Goal: Task Accomplishment & Management: Manage account settings

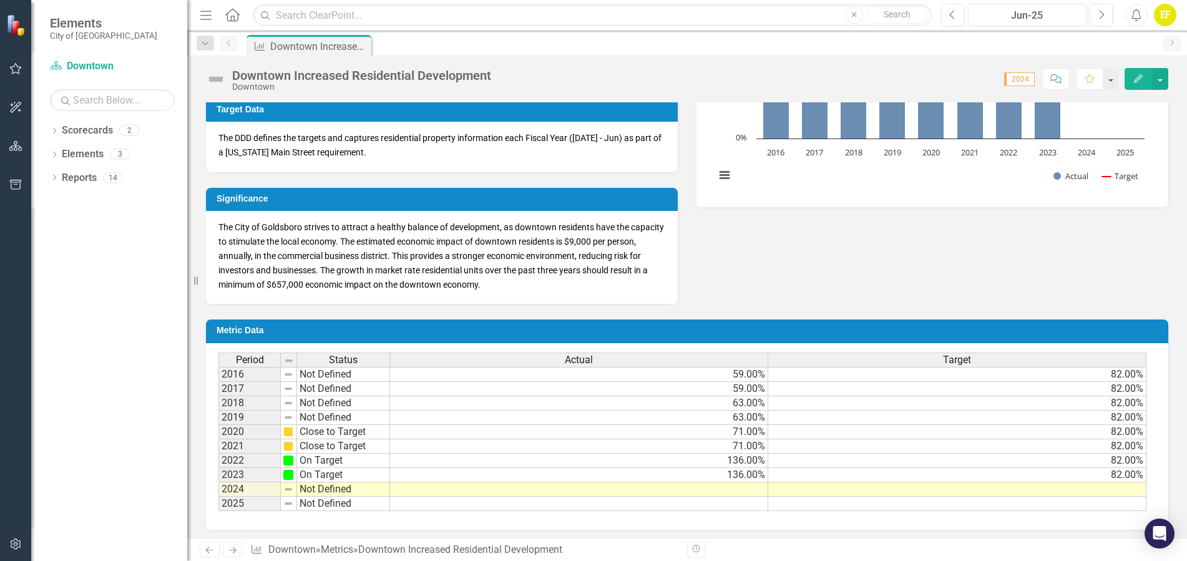
scroll to position [319, 0]
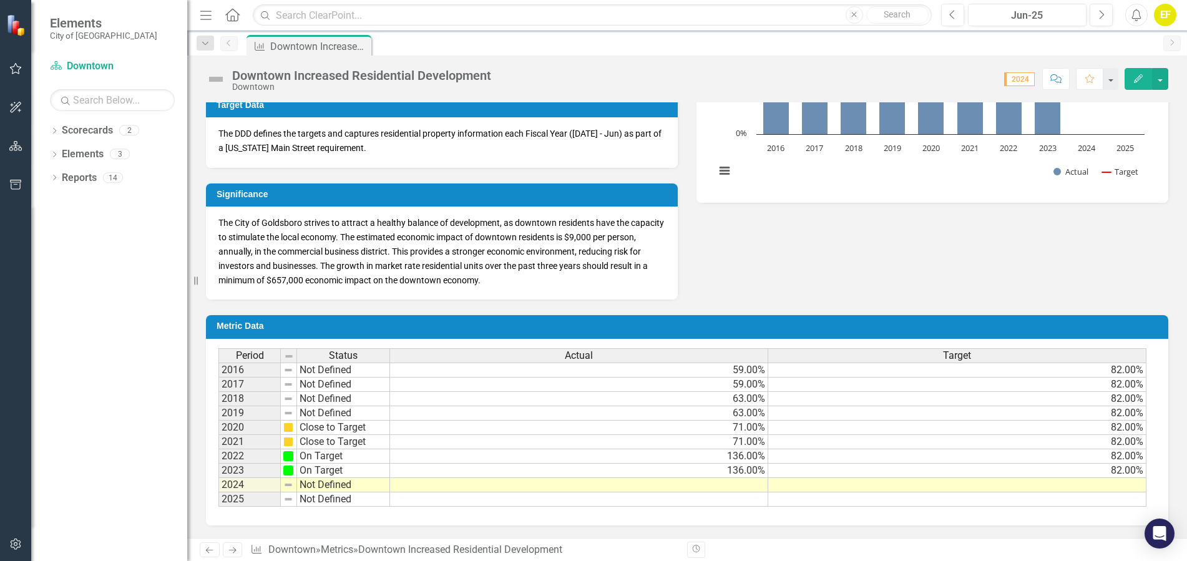
click at [448, 281] on span "The City of Goldsboro strives to attract a healthy balance of development, as d…" at bounding box center [442, 251] width 446 height 67
click at [512, 262] on span "The City of Goldsboro strives to attract a healthy balance of development, as d…" at bounding box center [442, 251] width 446 height 67
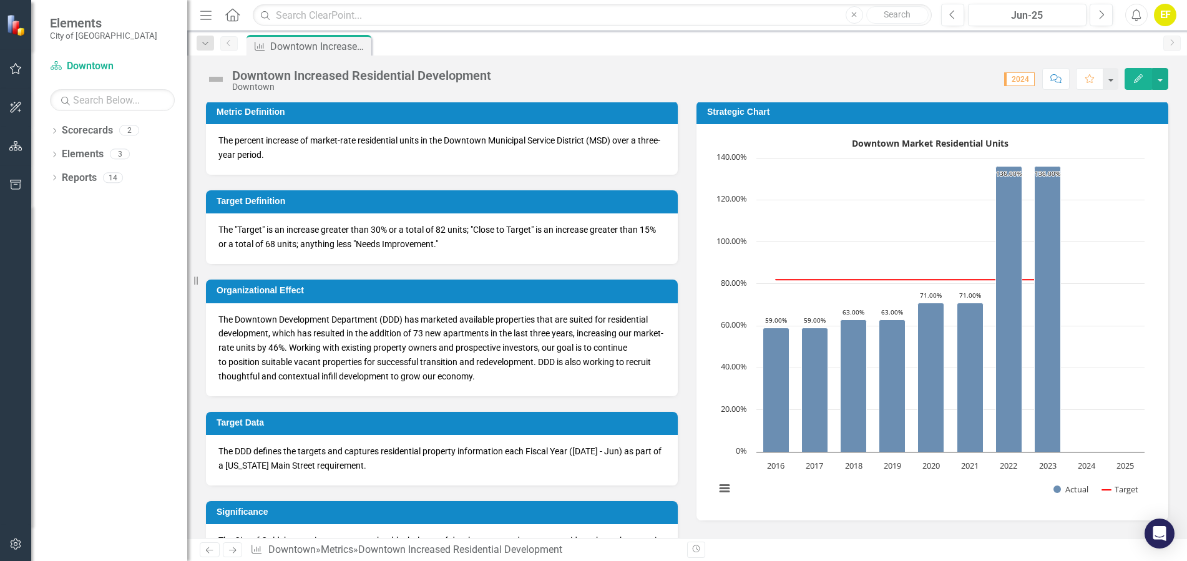
scroll to position [0, 0]
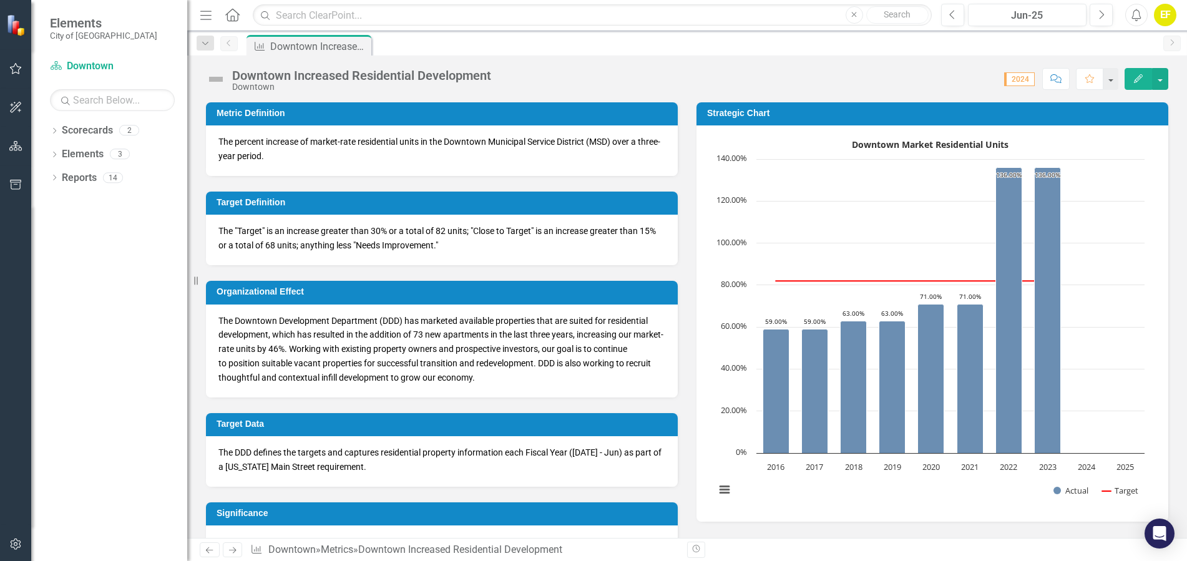
click at [308, 351] on span "The Downtown Development Department (DDD) has marketed available properties tha…" at bounding box center [441, 349] width 445 height 67
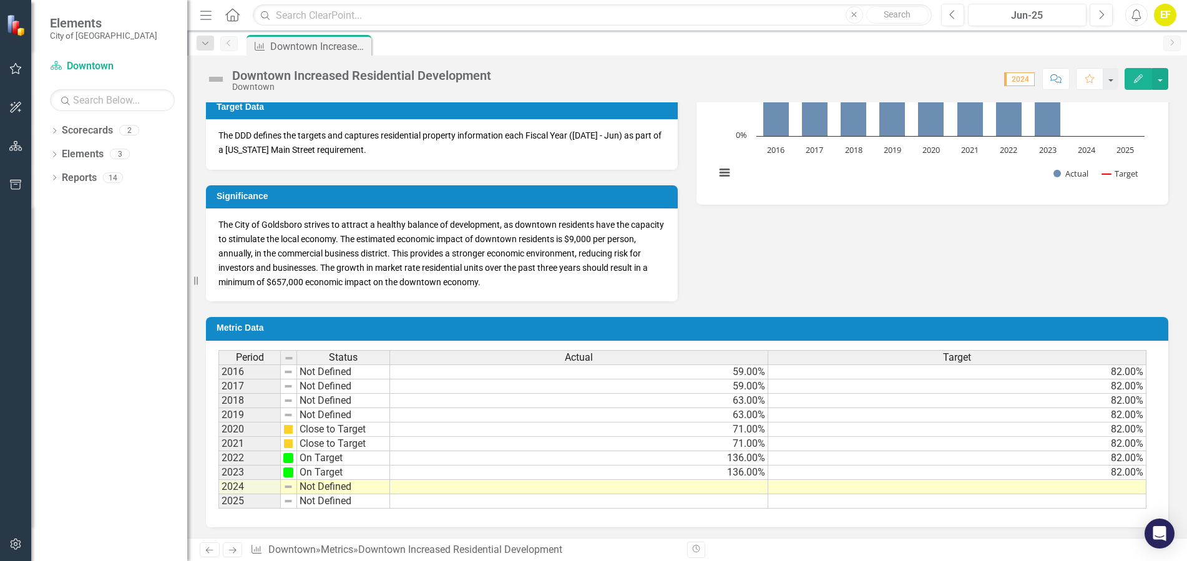
scroll to position [319, 0]
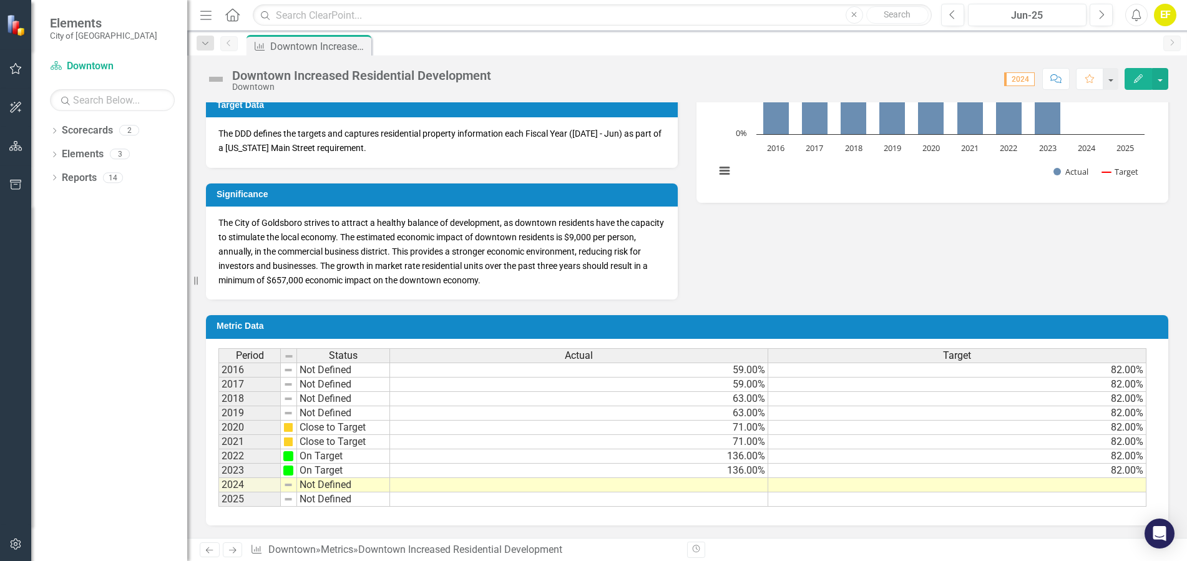
click at [740, 484] on td at bounding box center [579, 485] width 378 height 14
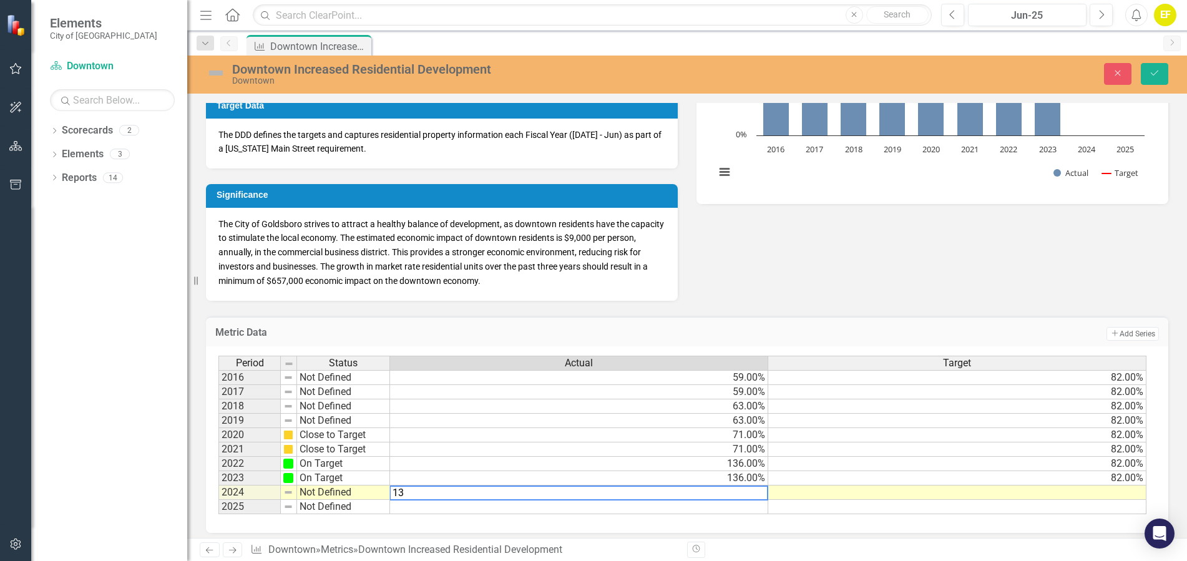
type textarea "136"
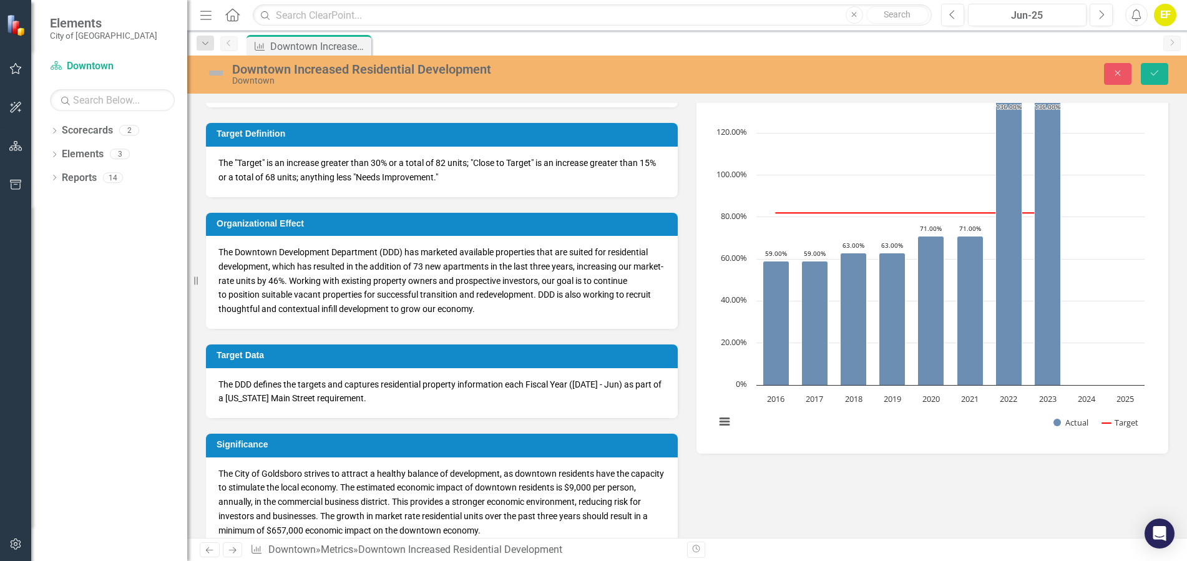
scroll to position [0, 0]
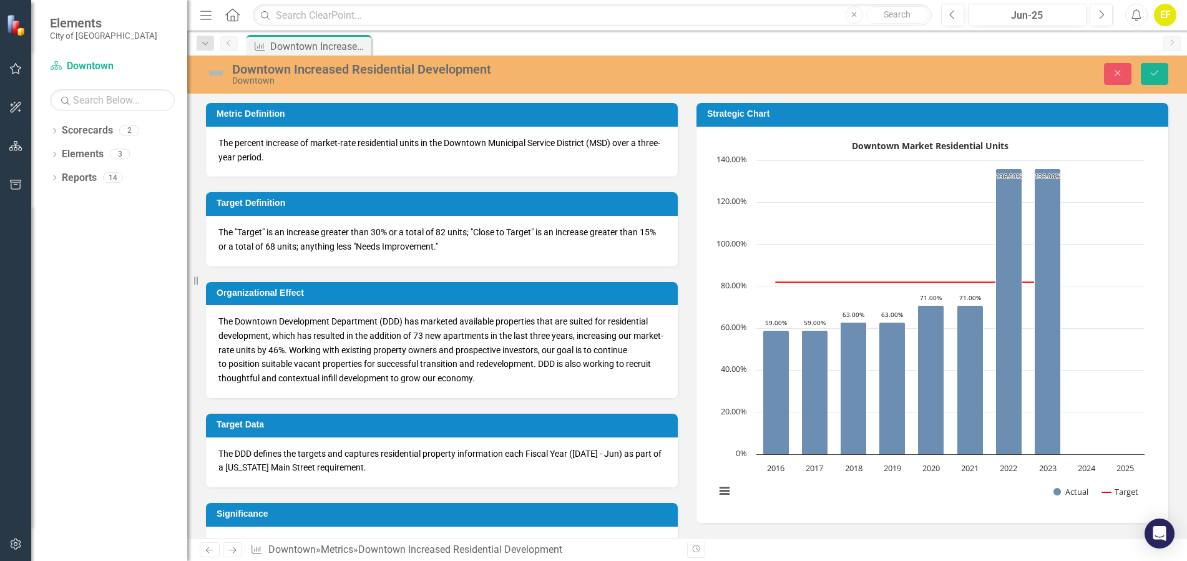
type textarea "144"
click at [308, 348] on span "The Downtown Development Department (DDD) has marketed available properties tha…" at bounding box center [441, 350] width 445 height 67
click at [300, 349] on span "The Downtown Development Department (DDD) has marketed available properties tha…" at bounding box center [441, 350] width 445 height 67
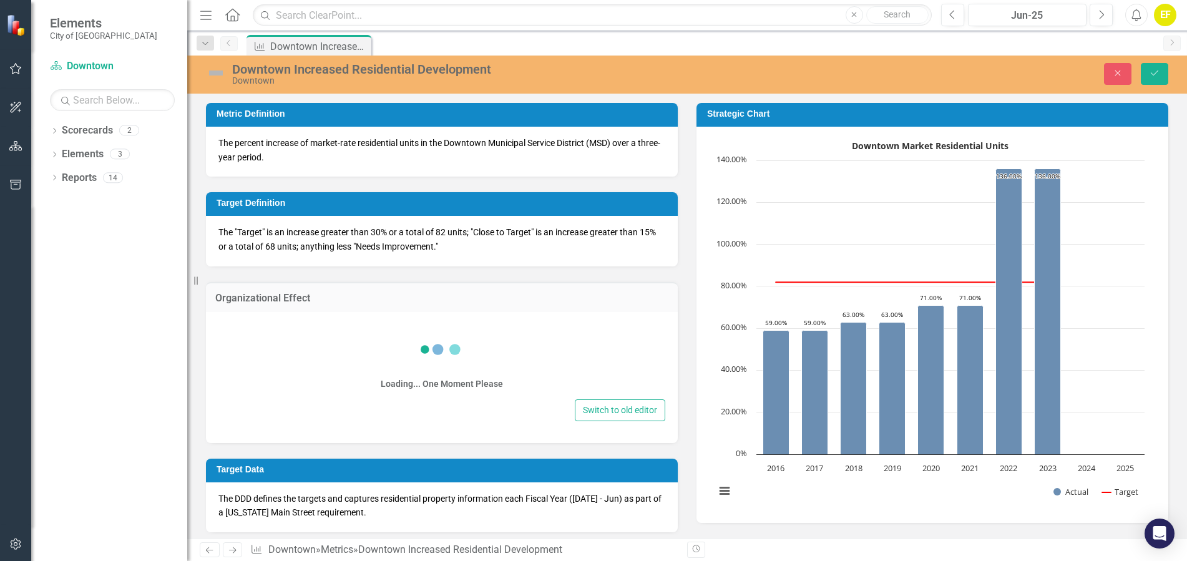
click at [300, 349] on div "Loading... One Moment Please" at bounding box center [442, 361] width 447 height 72
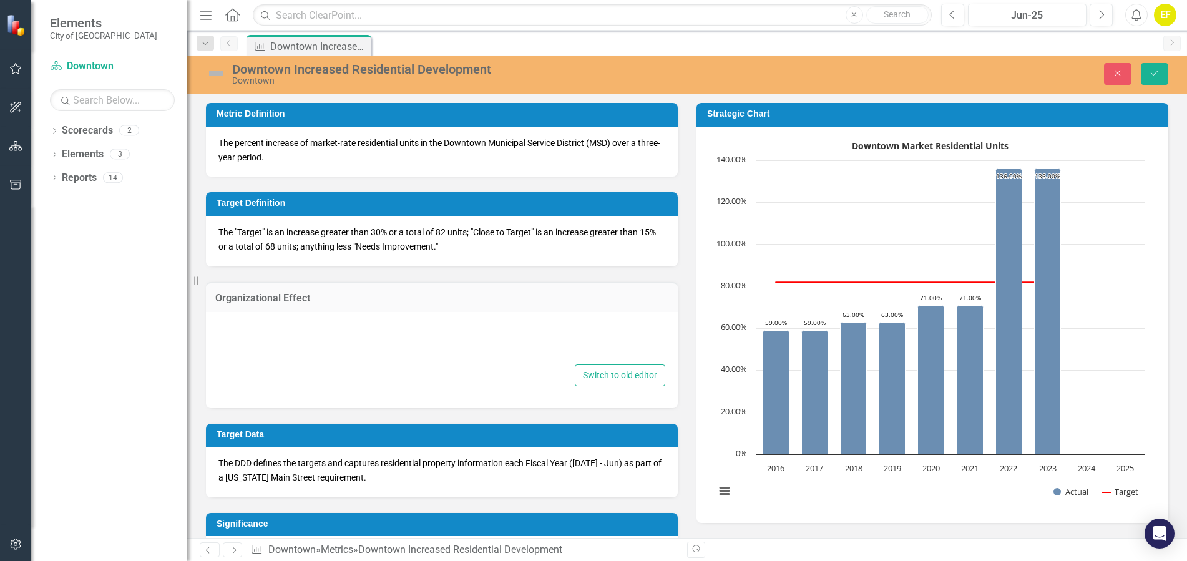
type textarea "<p><span style="font-size: 14px; color: rgb(0, 0, 0);"></span><span style="font…"
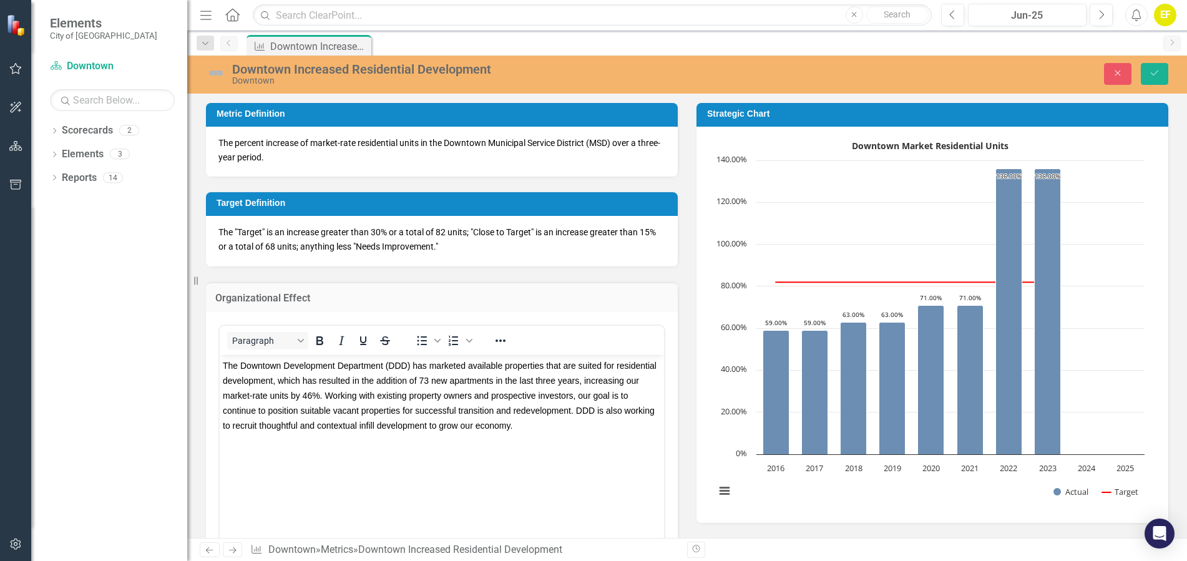
click at [425, 379] on span "The Downtown Development Department (DDD) has marketed available properties tha…" at bounding box center [440, 396] width 434 height 70
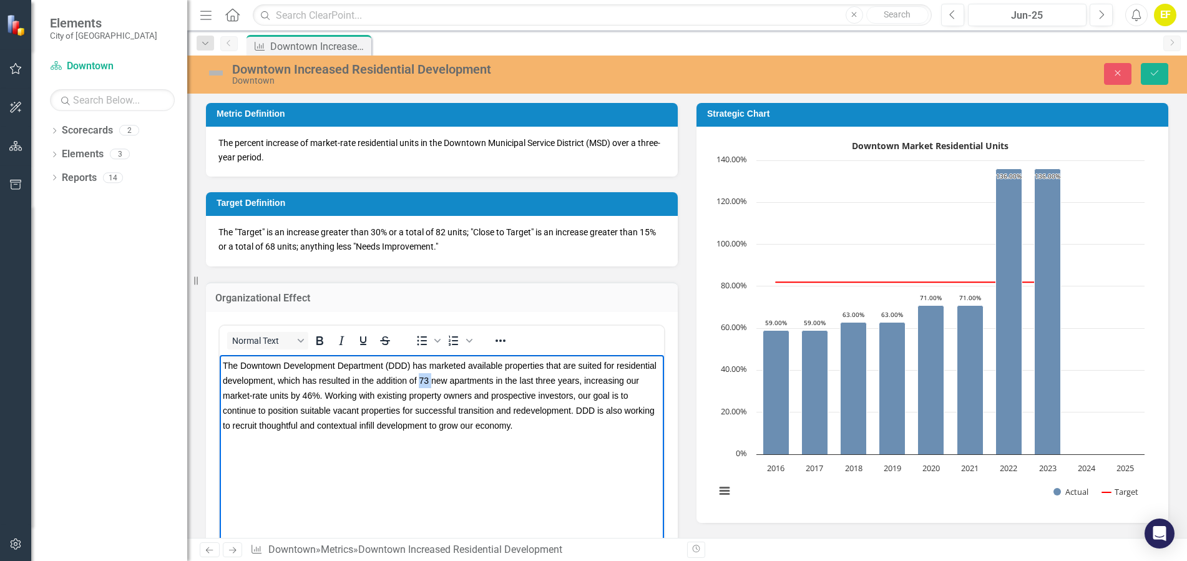
drag, startPoint x: 431, startPoint y: 381, endPoint x: 418, endPoint y: 377, distance: 13.6
click at [418, 377] on span "The Downtown Development Department (DDD) has marketed available properties tha…" at bounding box center [440, 396] width 434 height 70
drag, startPoint x: 303, startPoint y: 395, endPoint x: 312, endPoint y: 393, distance: 8.2
click at [312, 393] on span "The Downtown Development Department (DDD) has marketed available properties tha…" at bounding box center [440, 396] width 434 height 70
click at [328, 403] on p "The Downtown Development Department (DDD) has marketed available properties tha…" at bounding box center [442, 395] width 438 height 75
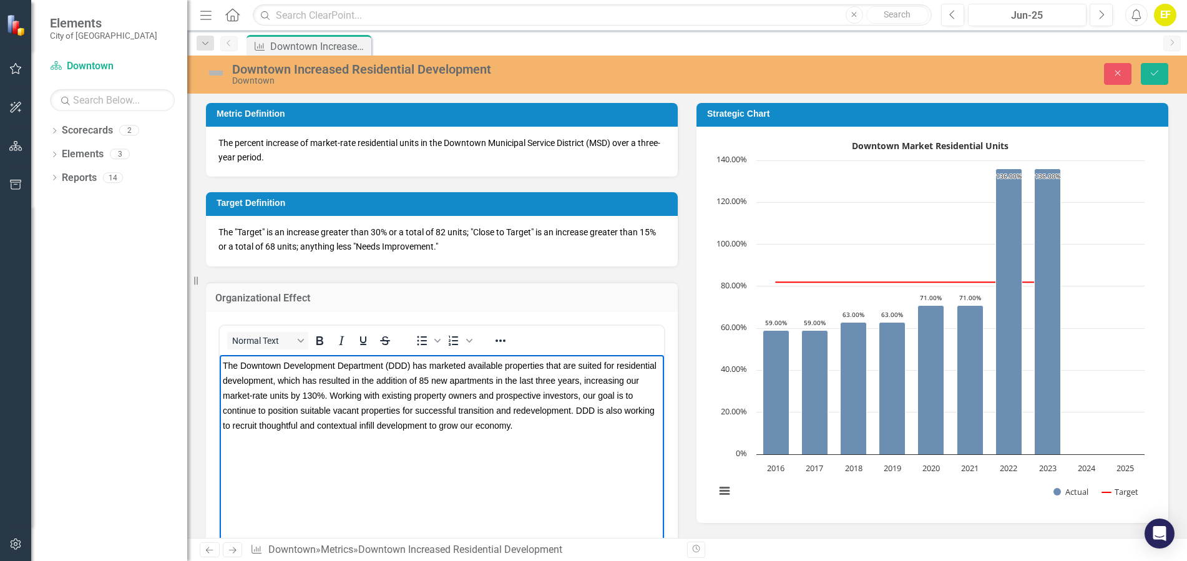
click at [382, 405] on span "The Downtown Development Department (DDD) has marketed available properties tha…" at bounding box center [440, 396] width 434 height 70
click at [411, 403] on p "The Downtown Development Department (DDD) has marketed available properties tha…" at bounding box center [442, 395] width 438 height 75
drag, startPoint x: 513, startPoint y: 394, endPoint x: 506, endPoint y: 395, distance: 6.9
click at [506, 395] on span "The Downtown Development Department (DDD) has marketed available properties tha…" at bounding box center [440, 396] width 434 height 70
click at [503, 396] on span "The Downtown Development Department (DDD) has marketed available properties tha…" at bounding box center [440, 396] width 434 height 70
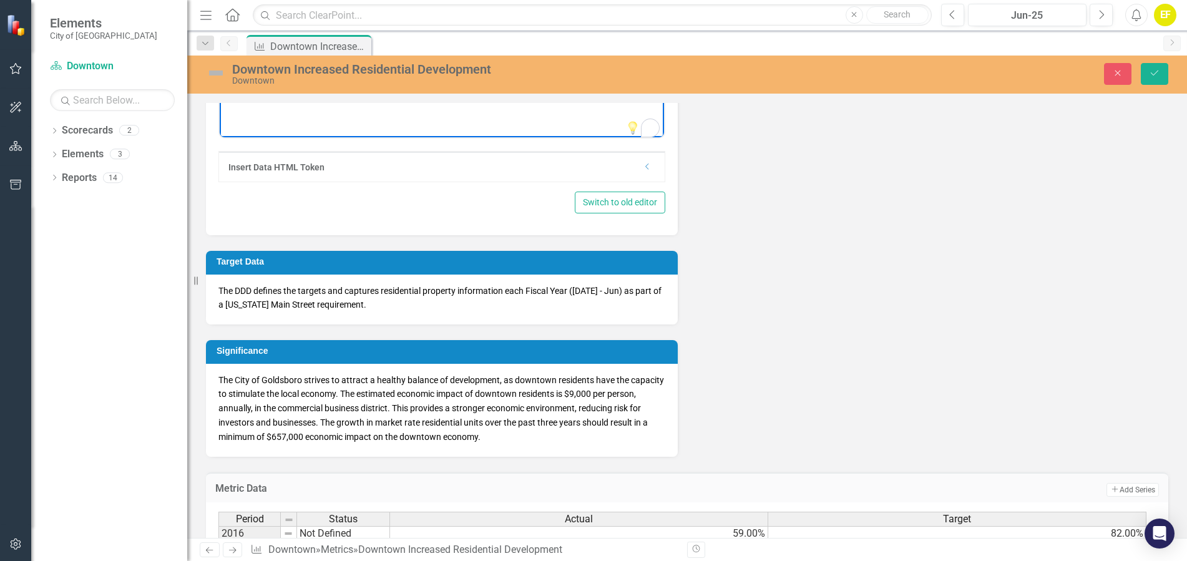
scroll to position [437, 0]
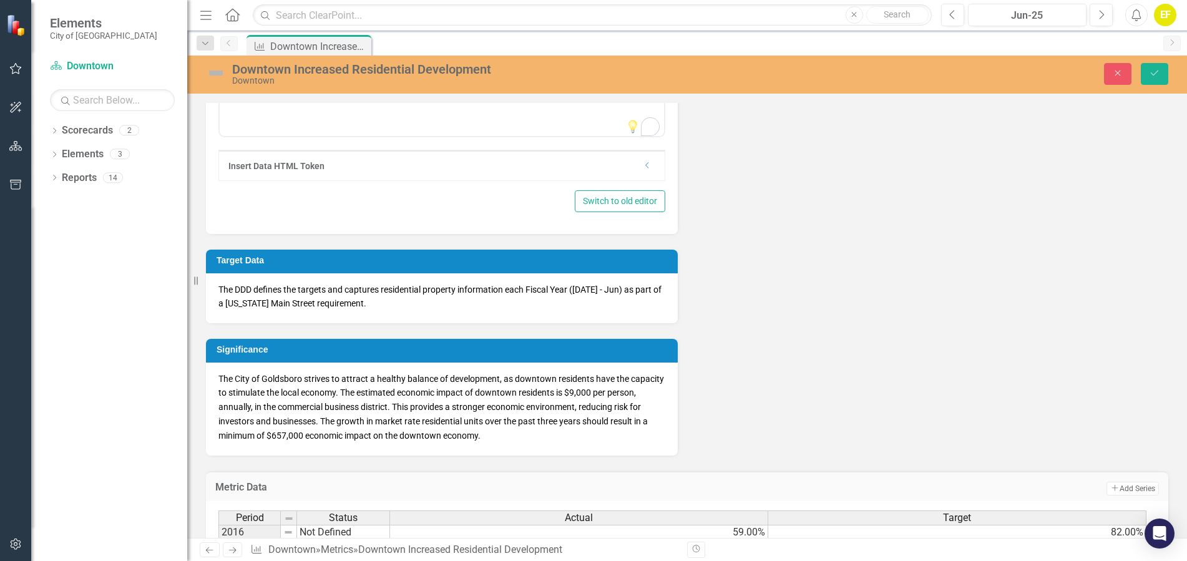
click at [602, 389] on span "The City of Goldsboro strives to attract a healthy balance of development, as d…" at bounding box center [442, 407] width 446 height 67
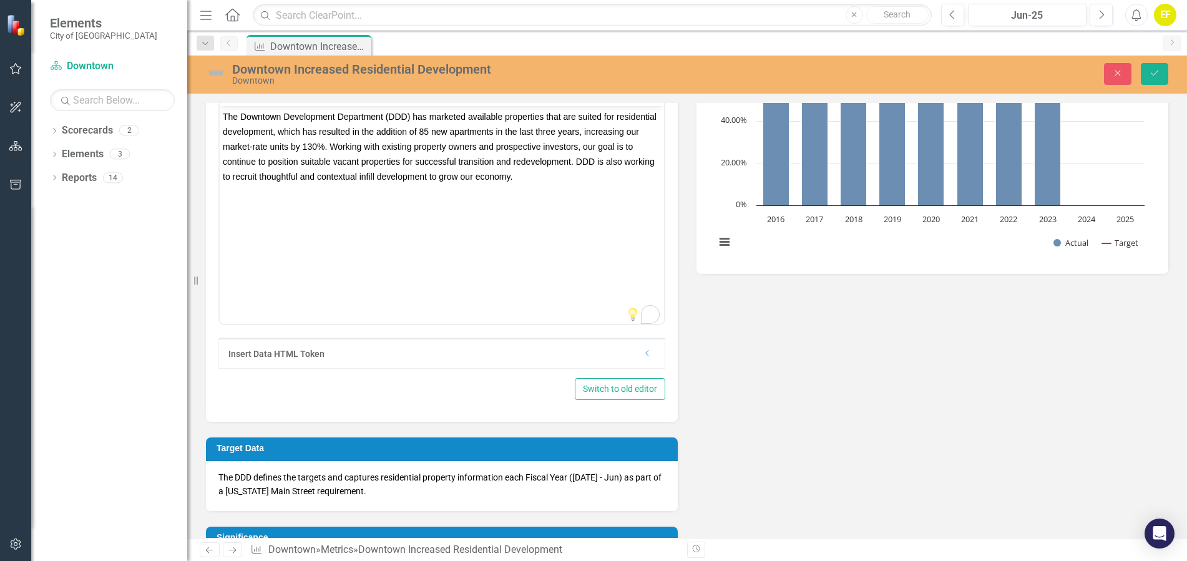
scroll to position [250, 0]
click at [694, 409] on div "Metric Definition The percent increase of market-rate residential units in the …" at bounding box center [687, 240] width 981 height 805
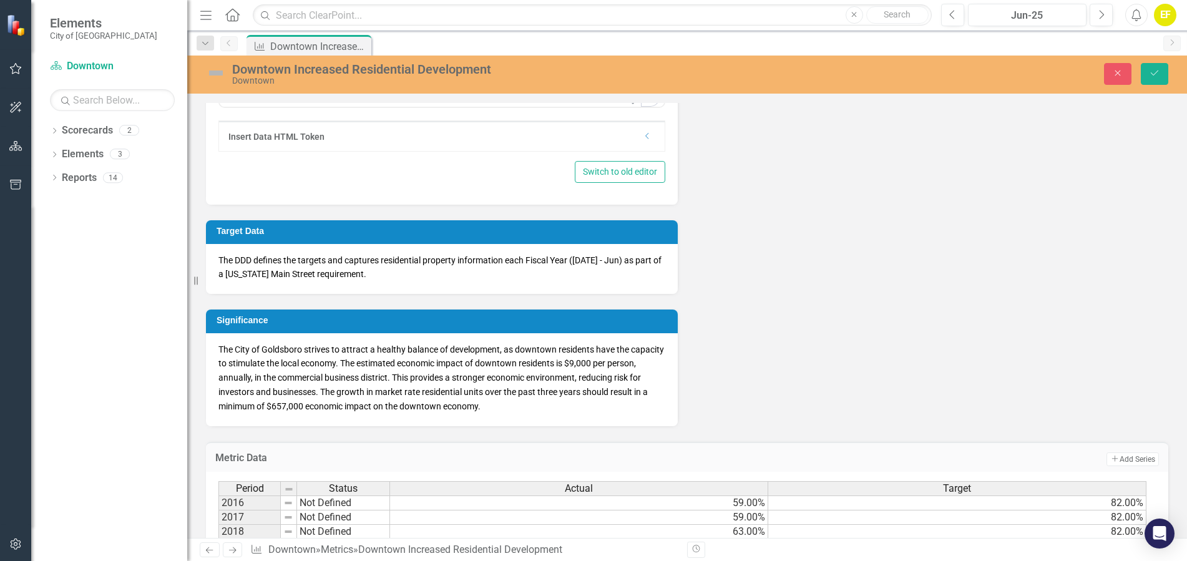
scroll to position [499, 0]
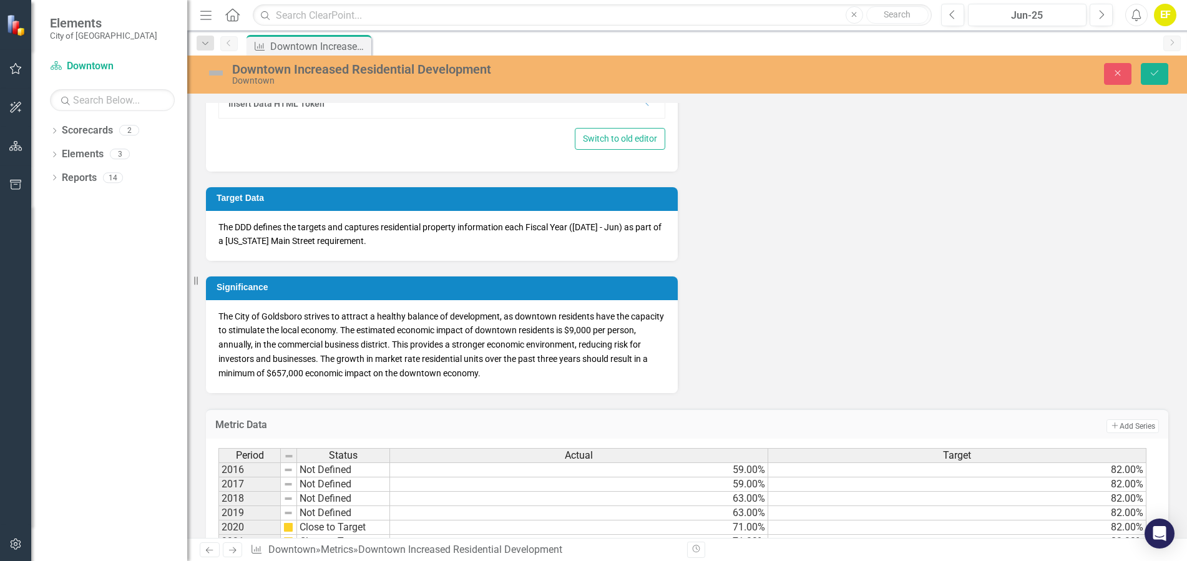
click at [408, 343] on span "The City of Goldsboro strives to attract a healthy balance of development, as d…" at bounding box center [442, 345] width 446 height 67
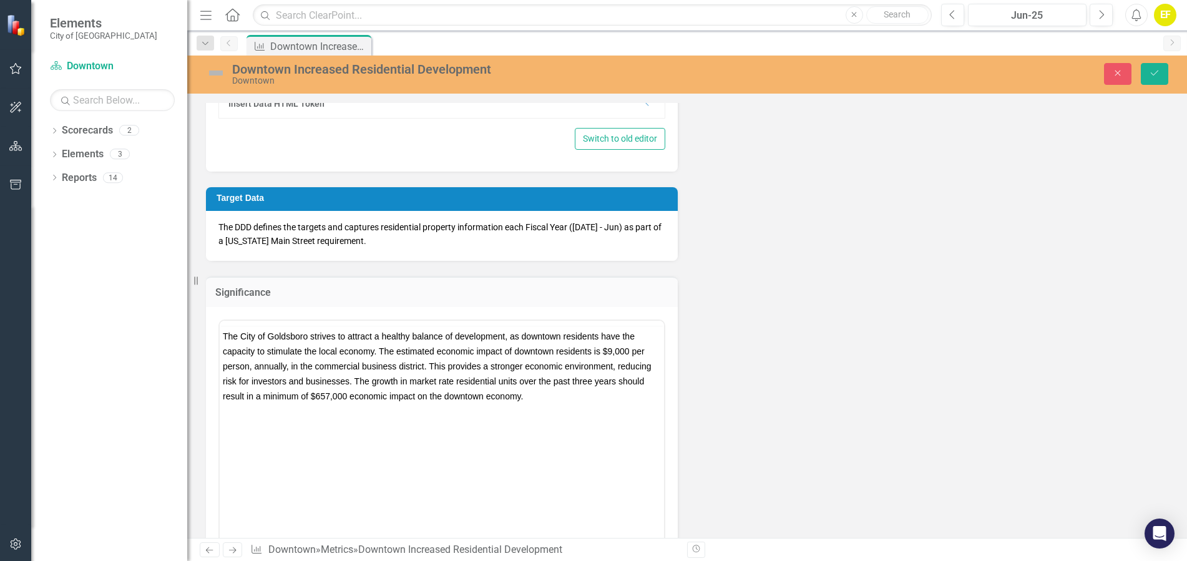
scroll to position [0, 0]
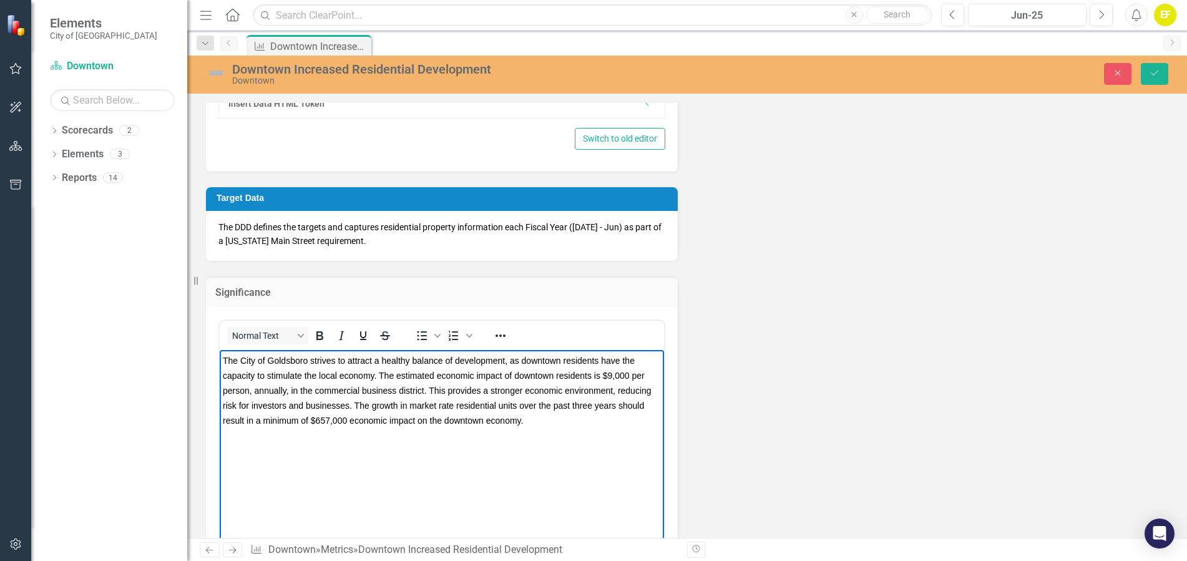
click at [559, 379] on span "The City of Goldsboro strives to attract a healthy balance of development, as d…" at bounding box center [437, 390] width 429 height 70
click at [607, 372] on span "The City of Goldsboro strives to attract a healthy balance of development, as d…" at bounding box center [437, 390] width 429 height 70
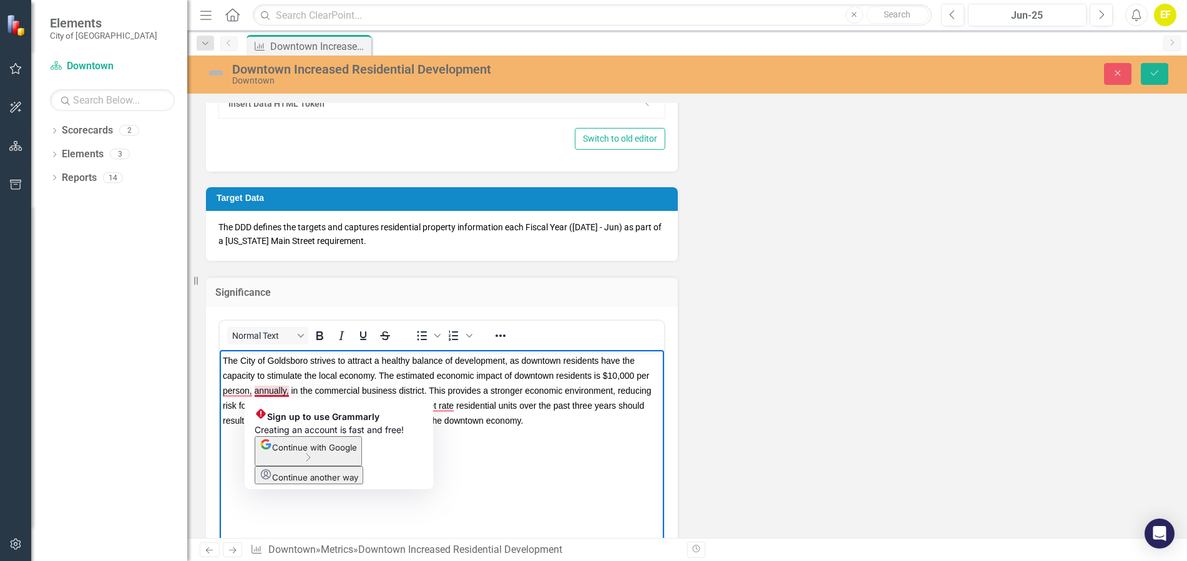
click at [288, 390] on span "The City of Goldsboro strives to attract a healthy balance of development, as d…" at bounding box center [437, 390] width 429 height 70
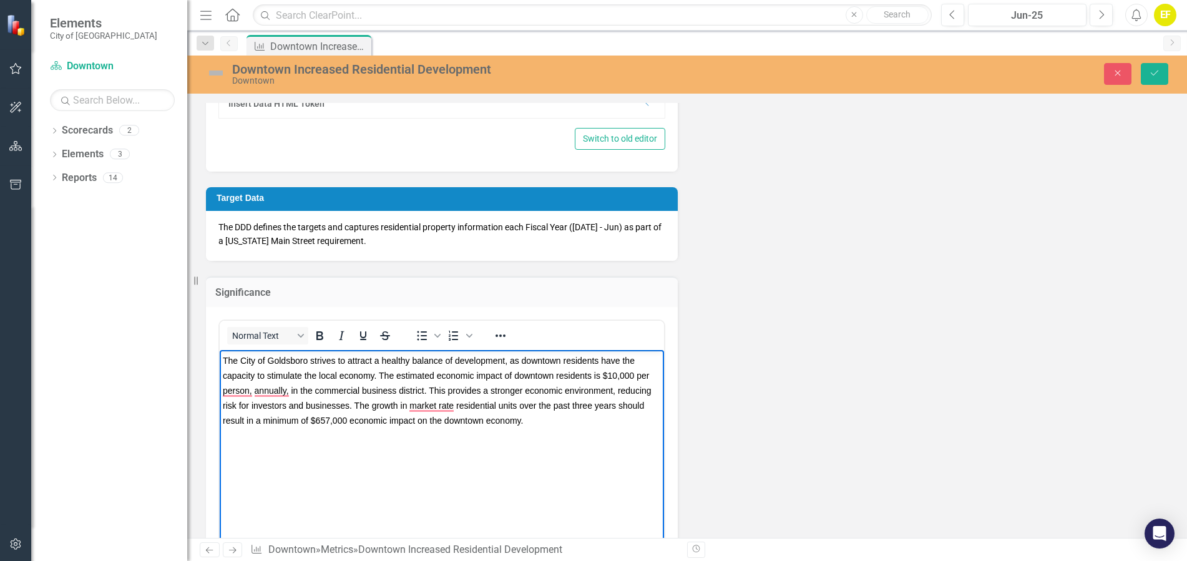
click at [465, 388] on span "The City of Goldsboro strives to attract a healthy balance of development, as d…" at bounding box center [437, 390] width 429 height 70
click at [617, 410] on span "The City of Goldsboro strives to attract a healthy balance of development, as d…" at bounding box center [437, 390] width 429 height 70
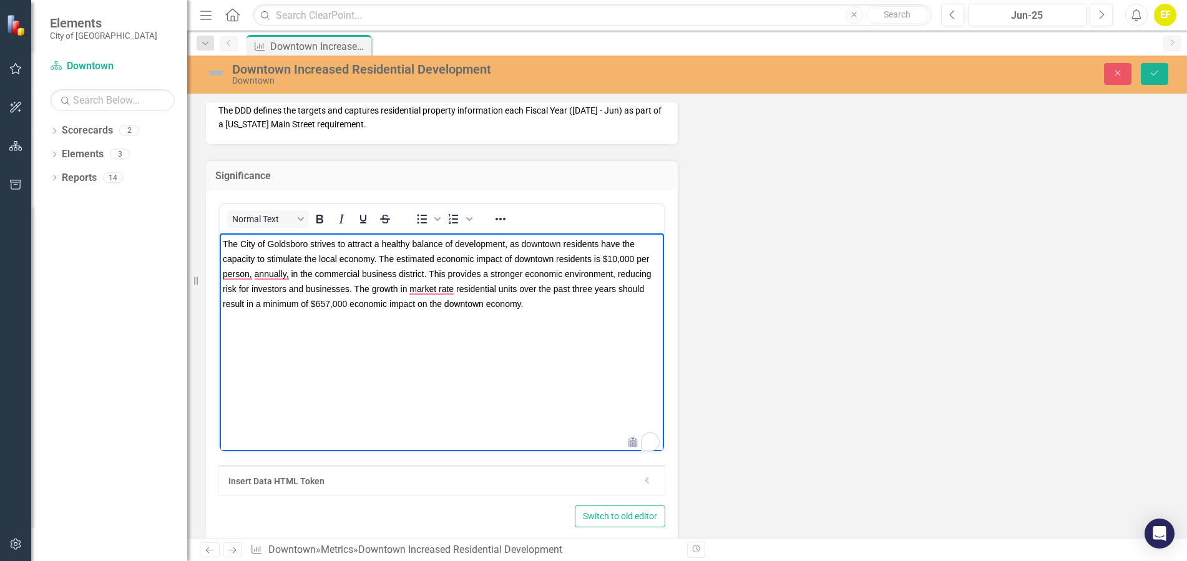
scroll to position [624, 0]
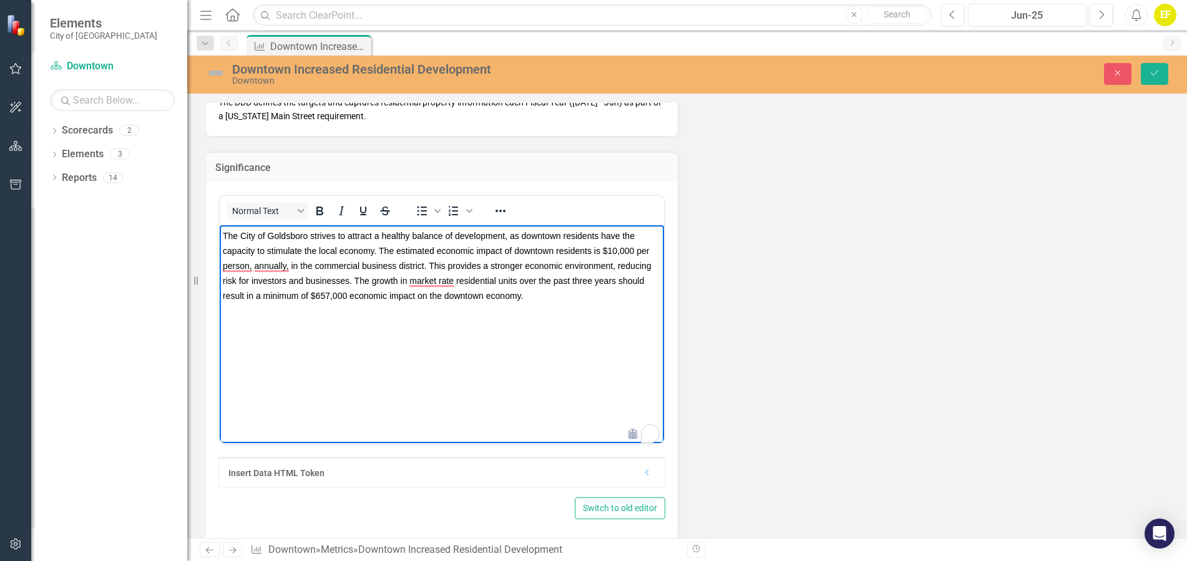
click at [601, 319] on body "The City of Goldsboro strives to attract a healthy balance of development, as d…" at bounding box center [442, 318] width 445 height 187
drag, startPoint x: 520, startPoint y: 278, endPoint x: 617, endPoint y: 276, distance: 96.8
click at [617, 276] on span "The City of Goldsboro strives to attract a healthy balance of development, as d…" at bounding box center [437, 265] width 429 height 70
click at [302, 302] on body "The City of Goldsboro strives to attract a healthy balance of development, as d…" at bounding box center [442, 318] width 445 height 187
click at [305, 294] on span "The City of Goldsboro strives to attract a healthy balance of development, as d…" at bounding box center [437, 265] width 429 height 70
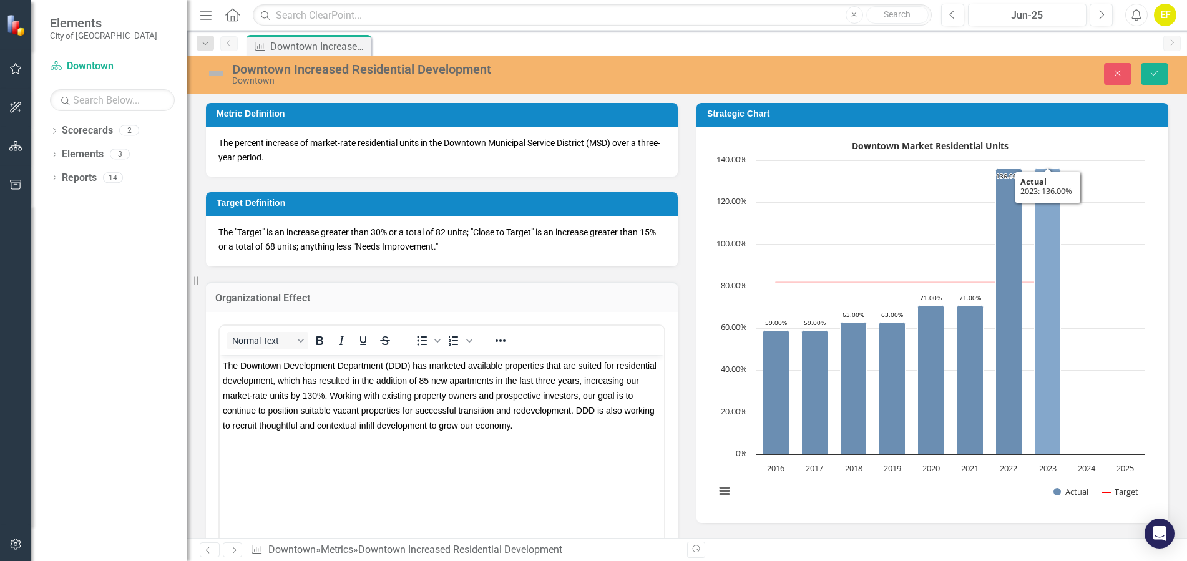
scroll to position [250, 0]
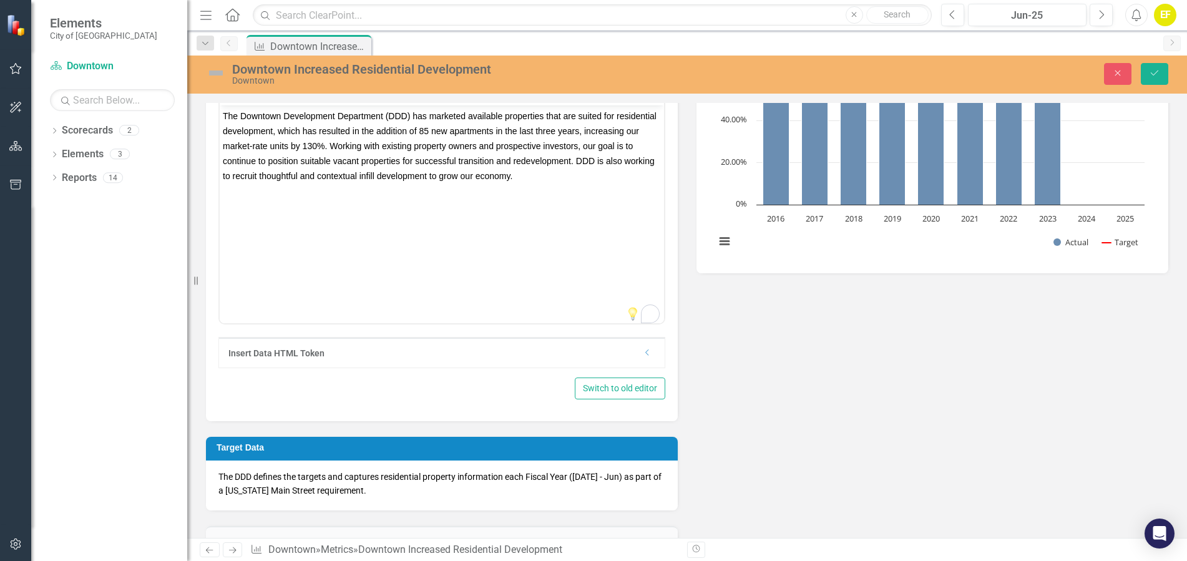
click at [483, 509] on div "The DDD defines the targets and captures residential property information each …" at bounding box center [442, 486] width 472 height 51
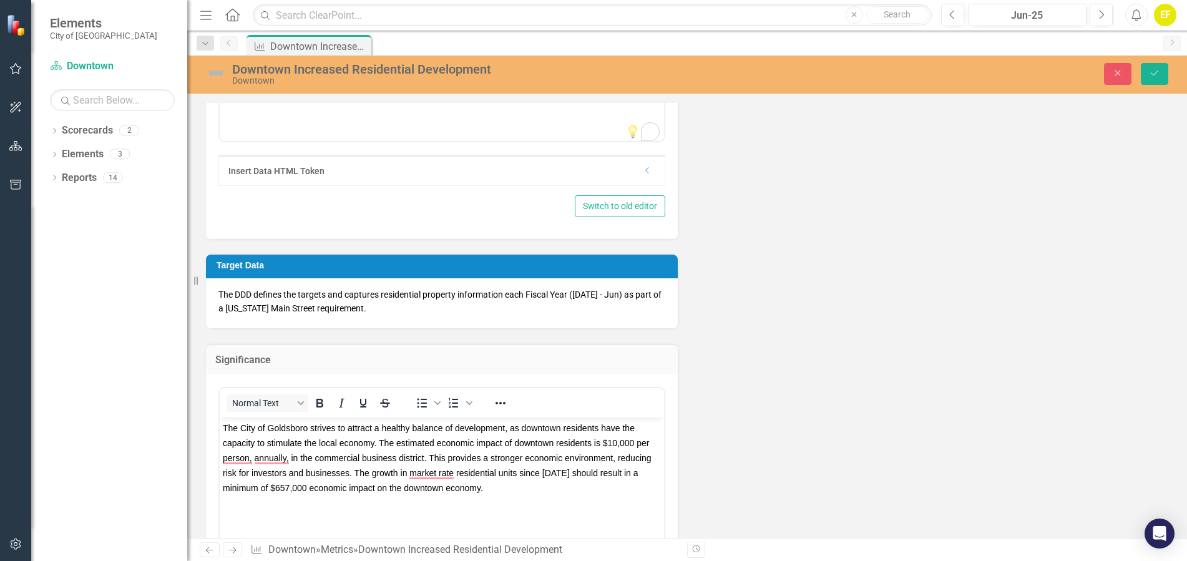
scroll to position [437, 0]
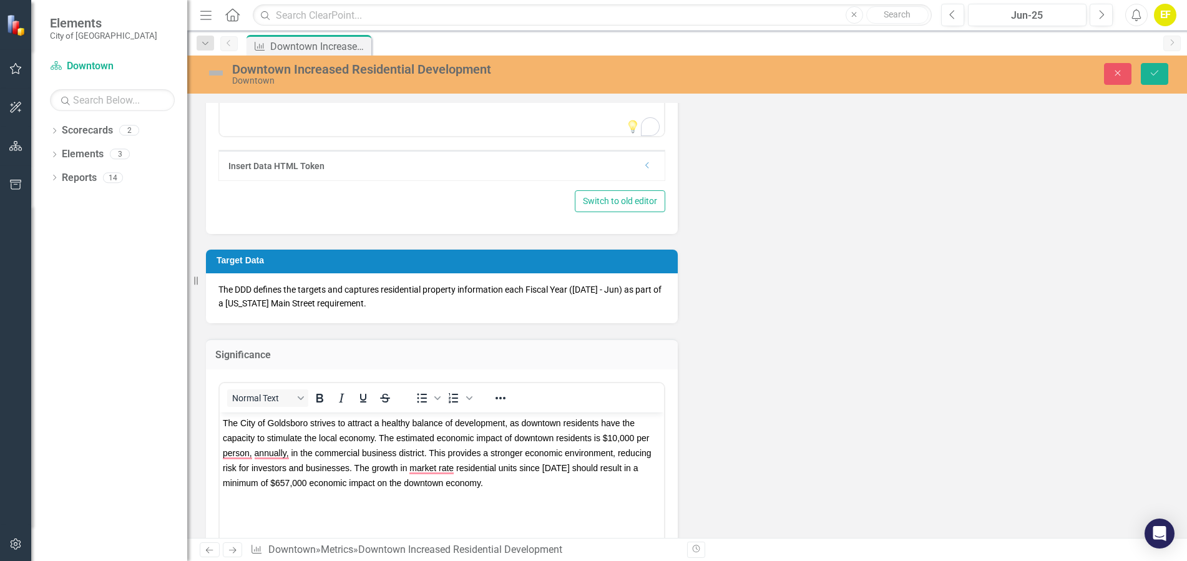
click at [416, 481] on span "The City of Goldsboro strives to attract a healthy balance of development, as d…" at bounding box center [437, 453] width 429 height 70
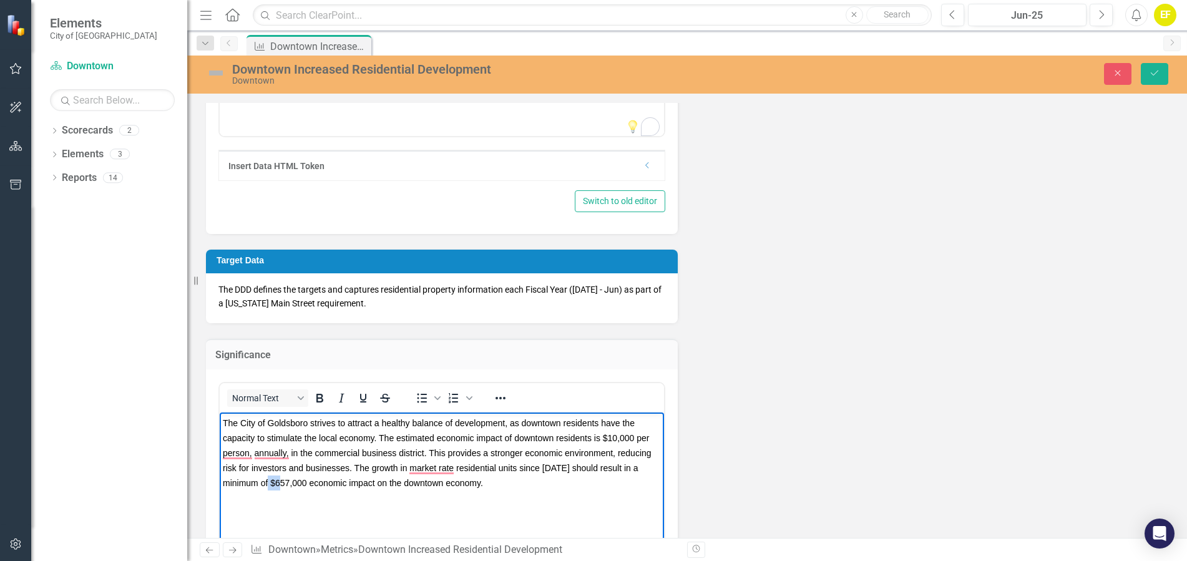
drag, startPoint x: 275, startPoint y: 481, endPoint x: 288, endPoint y: 482, distance: 12.5
click at [288, 482] on span "The City of Goldsboro strives to attract a healthy balance of development, as d…" at bounding box center [437, 453] width 429 height 70
click at [362, 480] on span "The City of Goldsboro strives to attract a healthy balance of development, as d…" at bounding box center [437, 453] width 429 height 70
click at [474, 483] on span "The City of Goldsboro strives to attract a healthy balance of development, as d…" at bounding box center [437, 453] width 429 height 70
drag, startPoint x: 476, startPoint y: 483, endPoint x: 371, endPoint y: 487, distance: 105.0
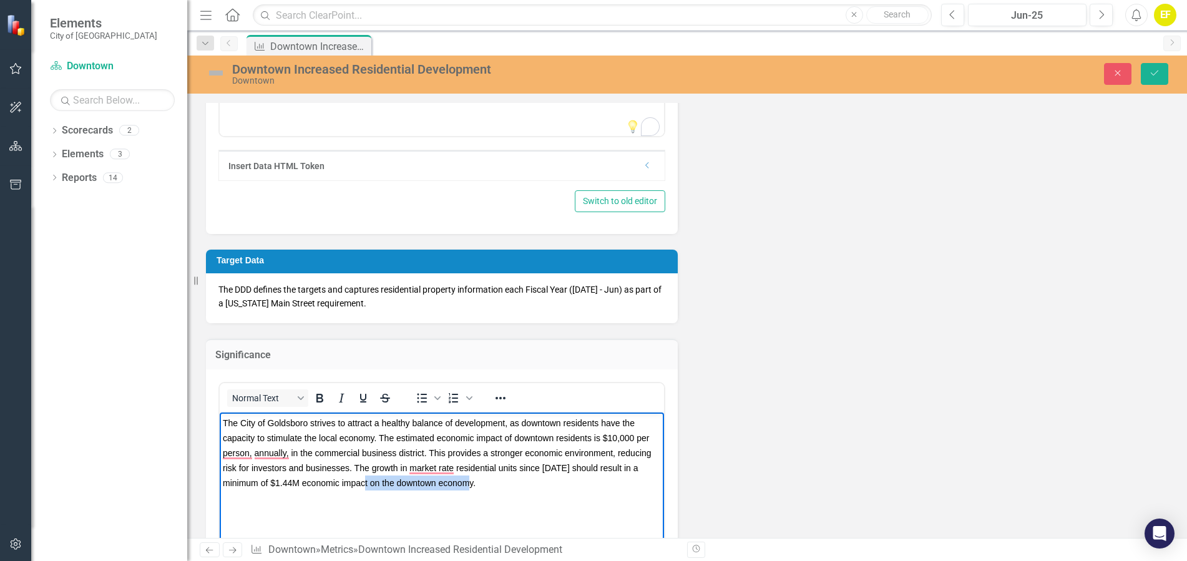
click at [371, 487] on span "The City of Goldsboro strives to attract a healthy balance of development, as d…" at bounding box center [437, 453] width 429 height 70
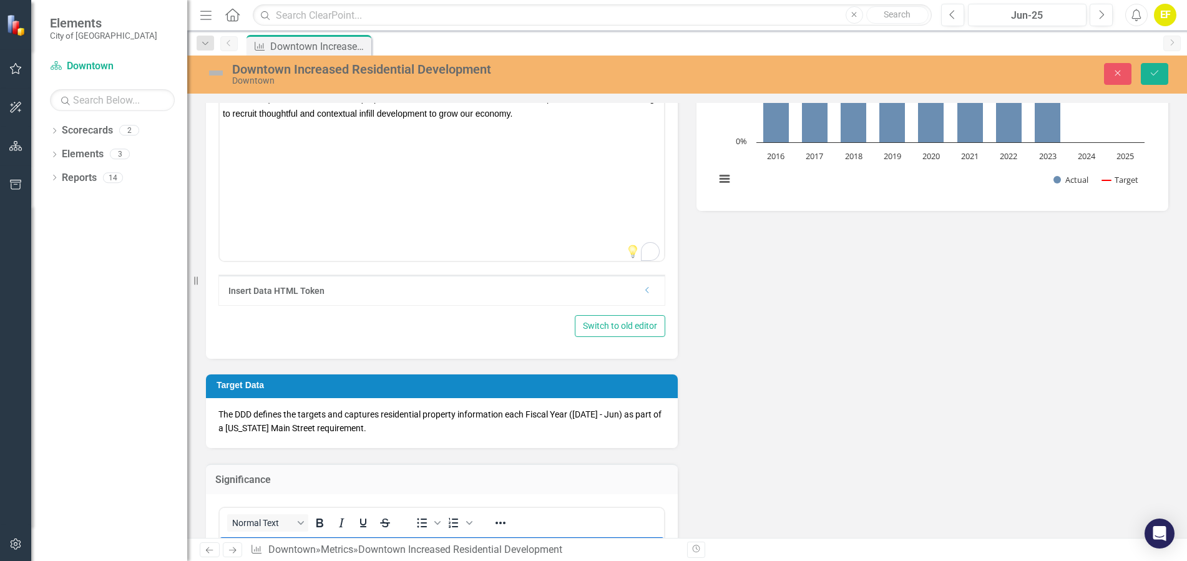
scroll to position [0, 0]
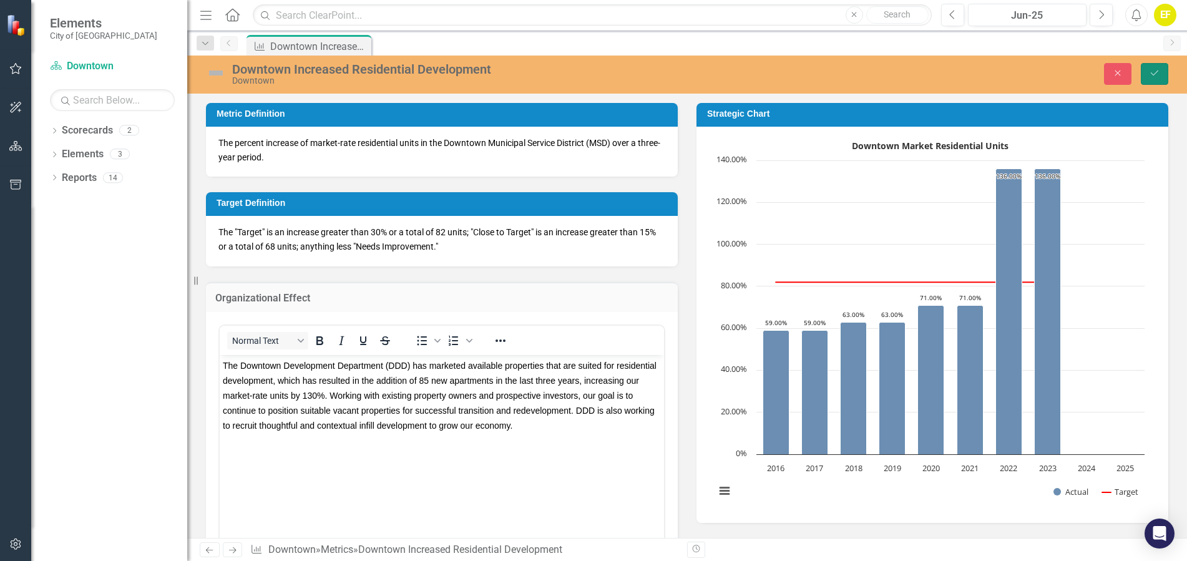
click at [1156, 76] on icon "Save" at bounding box center [1154, 73] width 11 height 9
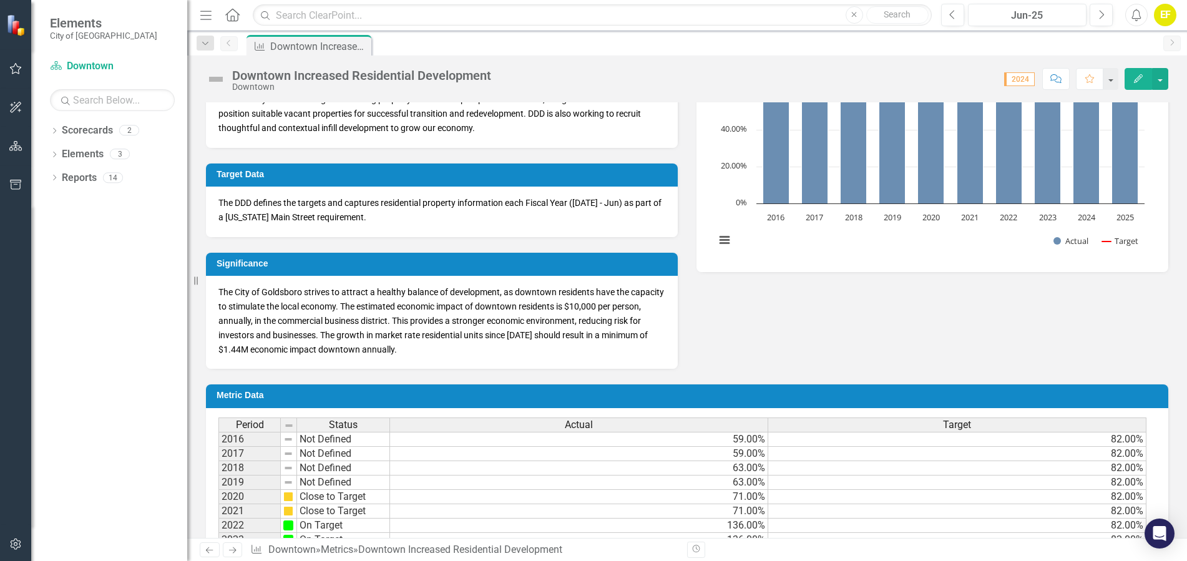
scroll to position [319, 0]
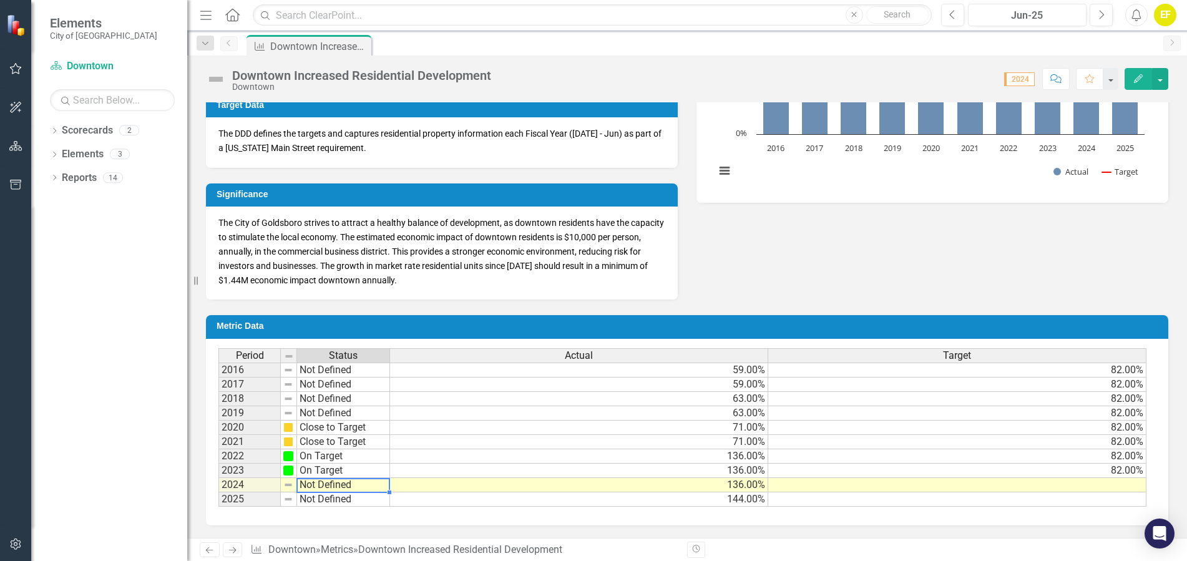
click at [316, 486] on td "Not Defined" at bounding box center [343, 485] width 93 height 14
click at [351, 483] on td "Not Defined" at bounding box center [343, 485] width 93 height 14
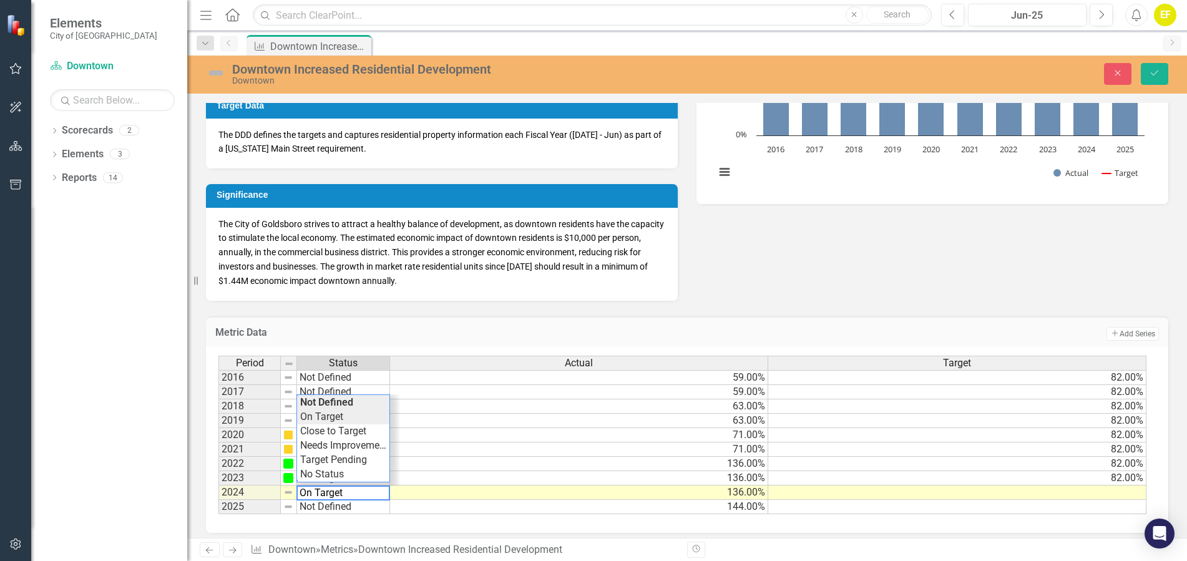
click at [344, 417] on div "Period Status Actual Target 2016 Not Defined 59.00% 82.00% 2017 Not Defined 59.…" at bounding box center [683, 435] width 928 height 159
click at [338, 505] on td "Not Defined" at bounding box center [343, 507] width 93 height 14
type textarea "On Target"
click at [351, 433] on div "Period Status Actual Target 2016 Not Defined 59.00% 82.00% 2017 Not Defined 59.…" at bounding box center [683, 435] width 928 height 159
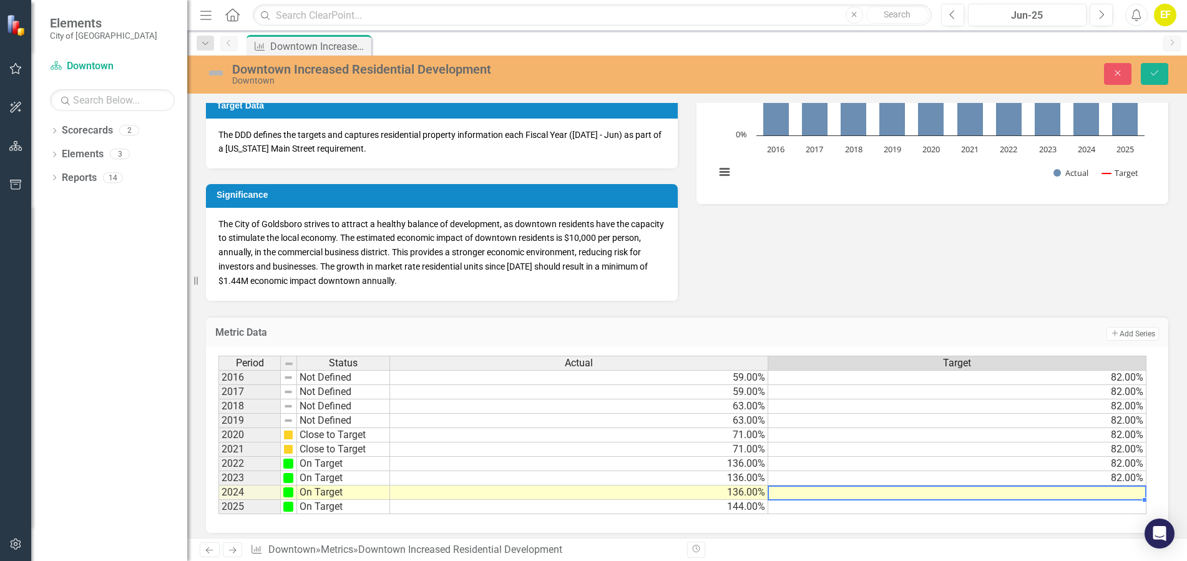
click at [1106, 493] on td at bounding box center [958, 493] width 378 height 14
click at [1113, 493] on td at bounding box center [958, 493] width 378 height 14
click at [1113, 493] on textarea at bounding box center [957, 493] width 379 height 15
click at [1123, 493] on textarea at bounding box center [957, 493] width 379 height 15
type textarea "82"
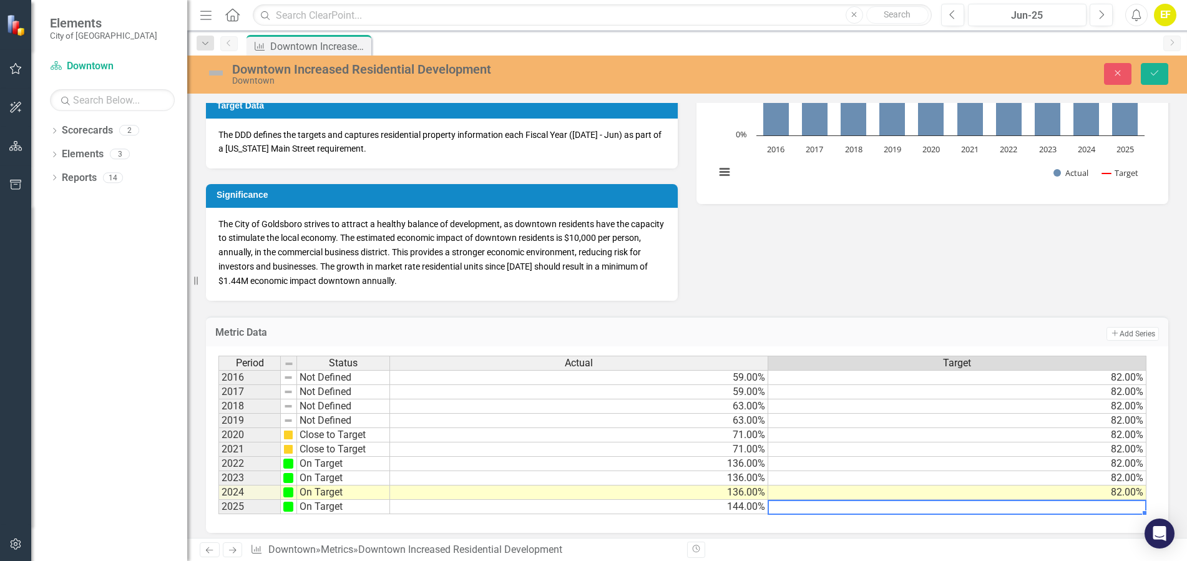
click at [1124, 513] on td at bounding box center [958, 507] width 378 height 14
click at [1128, 507] on textarea at bounding box center [957, 507] width 379 height 15
type textarea "82"
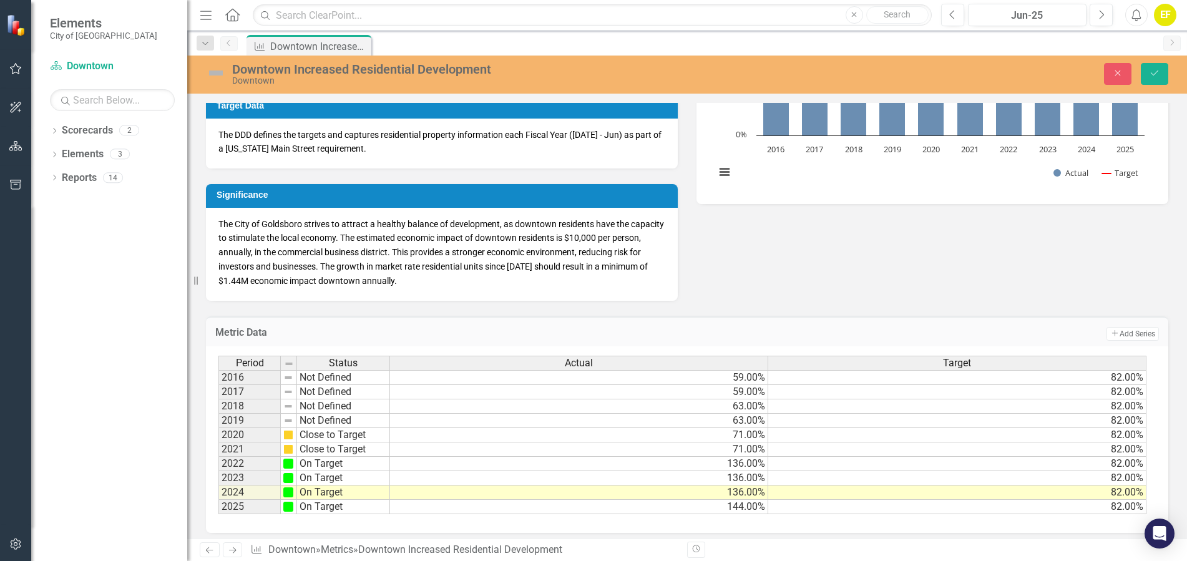
click at [1008, 275] on div "Metric Definition The percent increase of market-rate residential units in the …" at bounding box center [687, 34] width 981 height 532
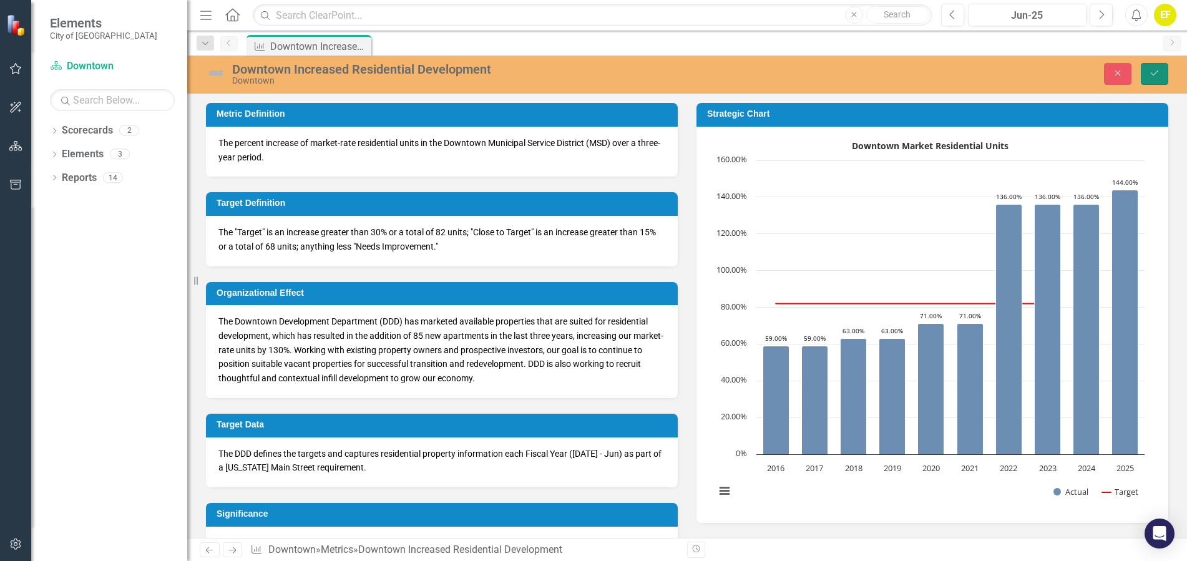
click at [1159, 72] on icon "Save" at bounding box center [1154, 73] width 11 height 9
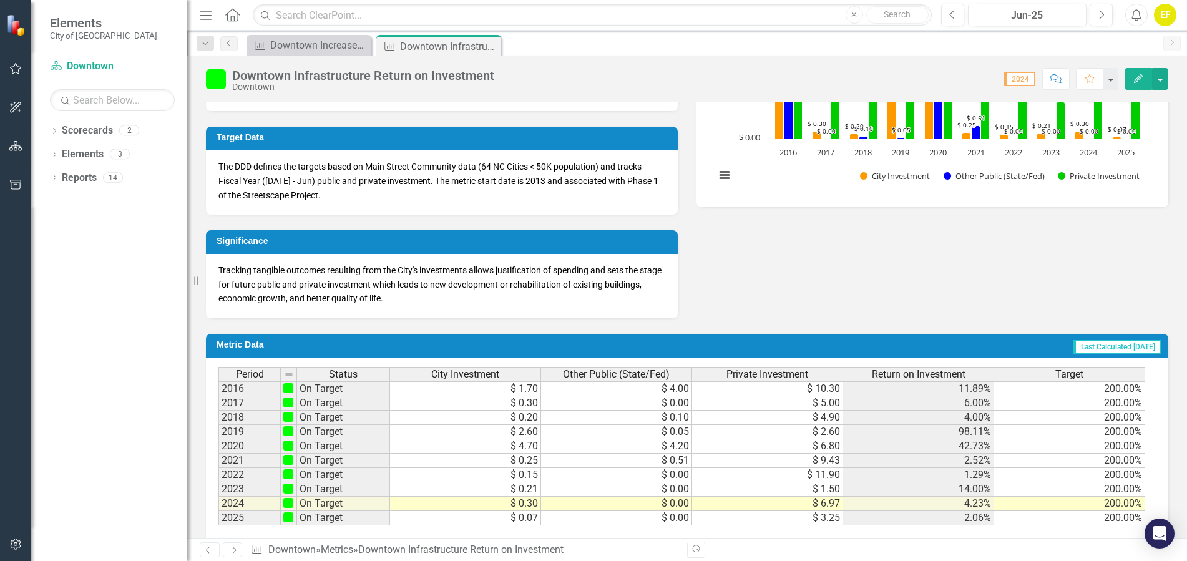
scroll to position [333, 0]
